Goal: Information Seeking & Learning: Find specific fact

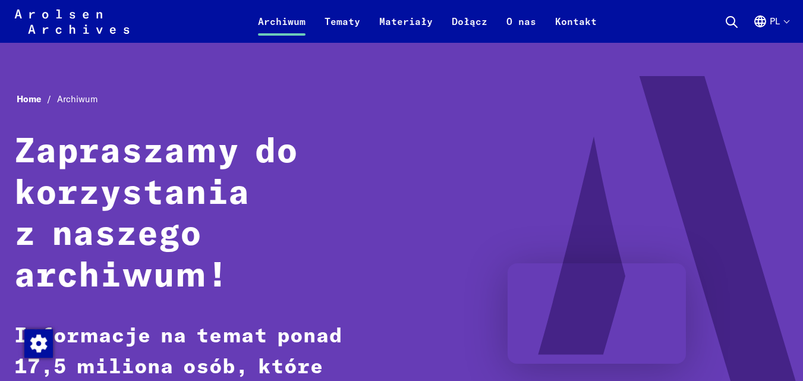
scroll to position [666, 0]
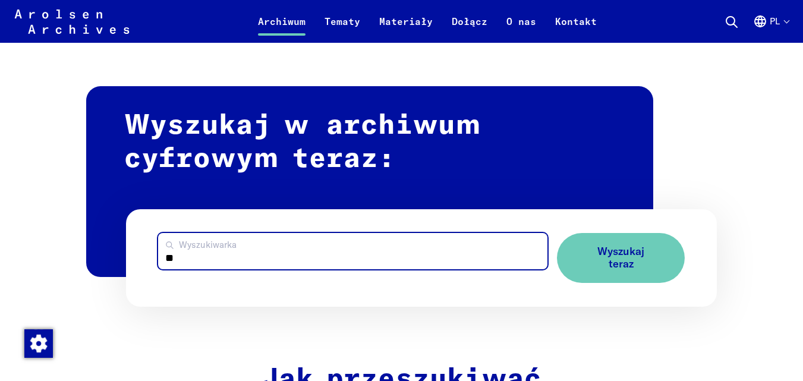
type input "*"
type input "**********"
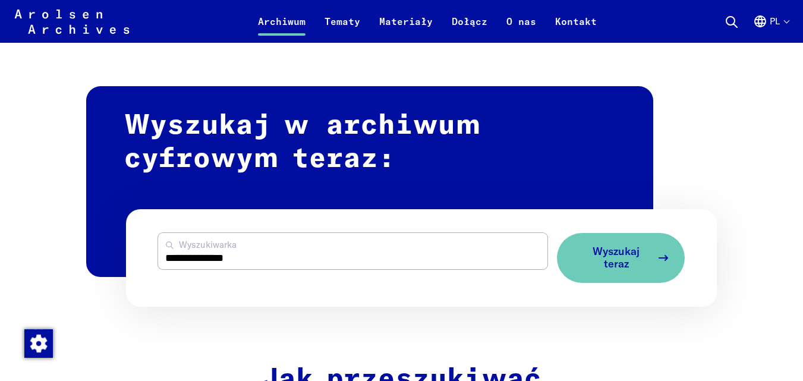
click at [619, 255] on span "Wyszukaj teraz" at bounding box center [616, 258] width 71 height 24
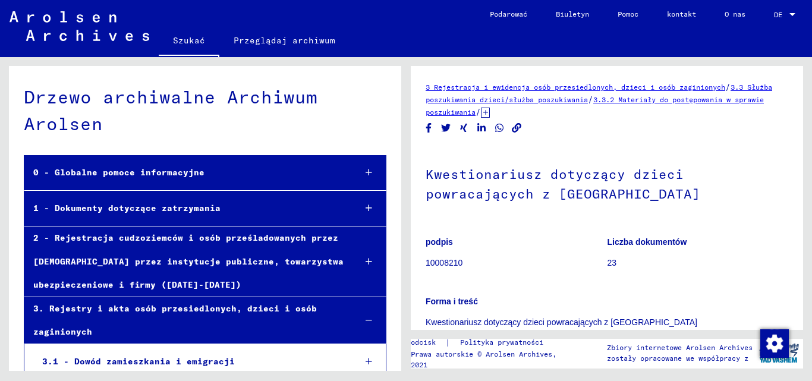
scroll to position [231, 0]
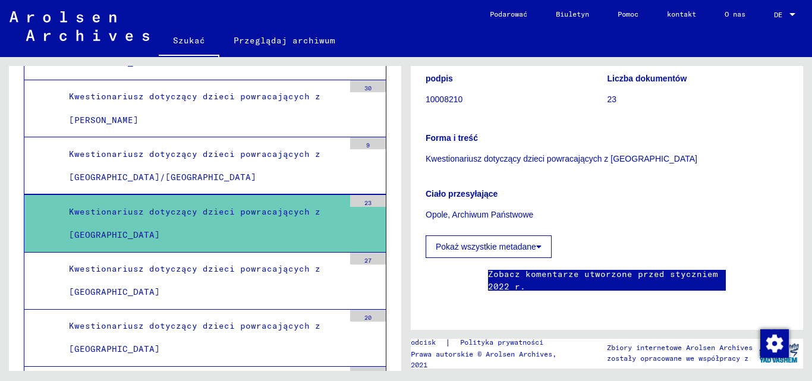
click at [812, 77] on div "3 Rejestracja i ewidencja osób przesiedlonych, dzieci i osób zaginionych / 3.3 …" at bounding box center [610, 214] width 406 height 314
